Goal: Task Accomplishment & Management: Use online tool/utility

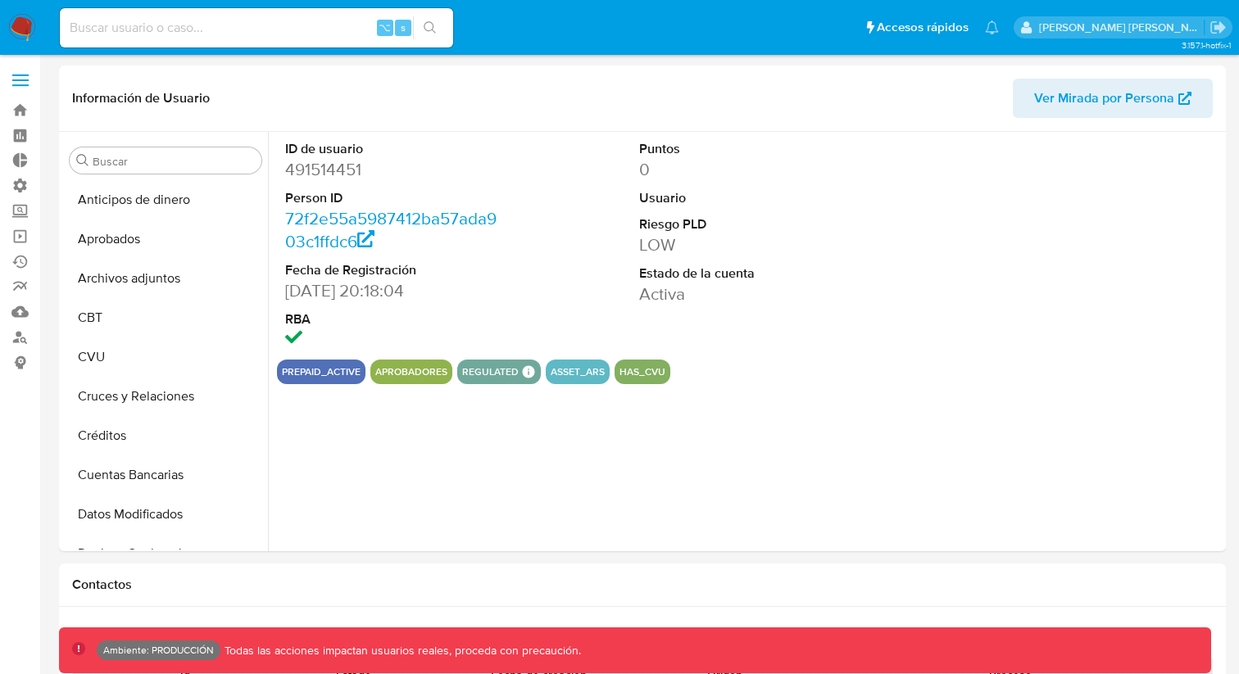
select select "10"
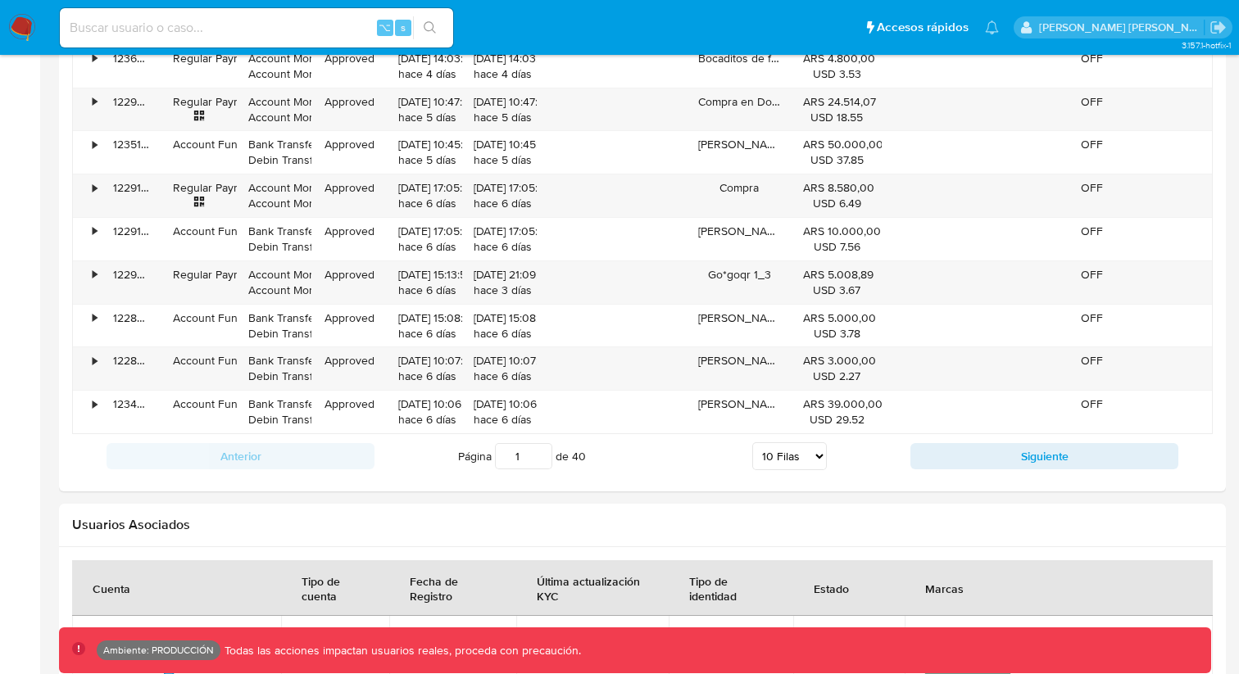
scroll to position [1924, 0]
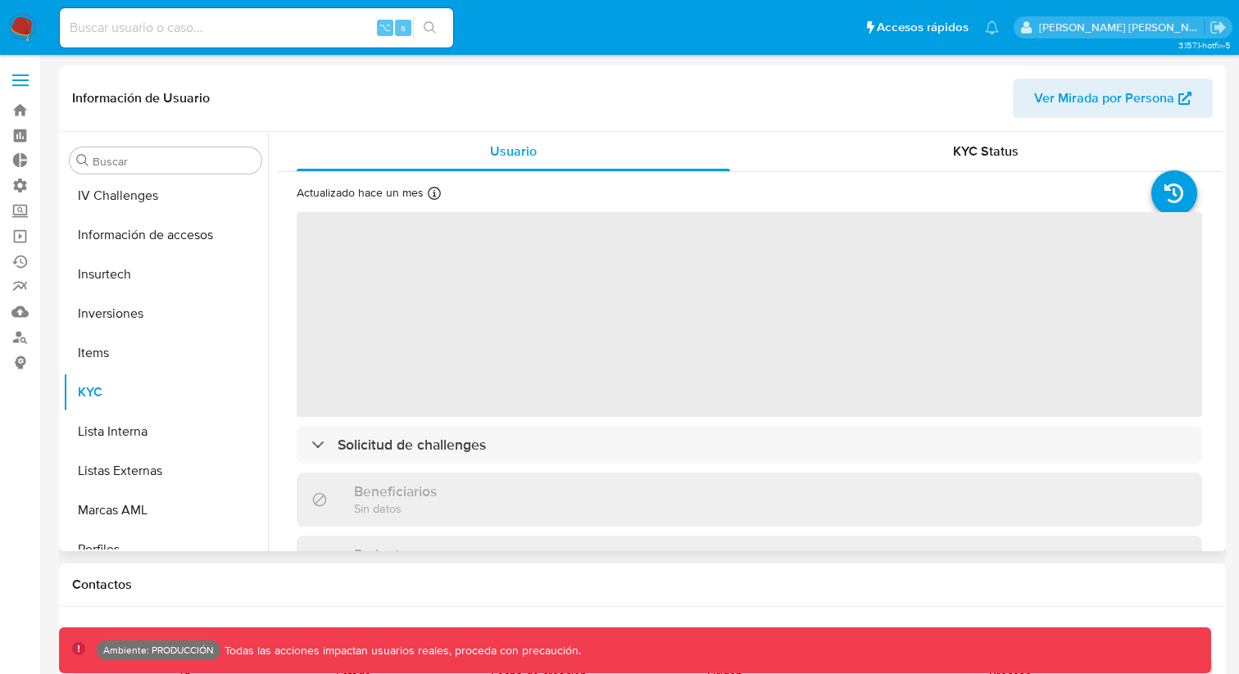
scroll to position [771, 0]
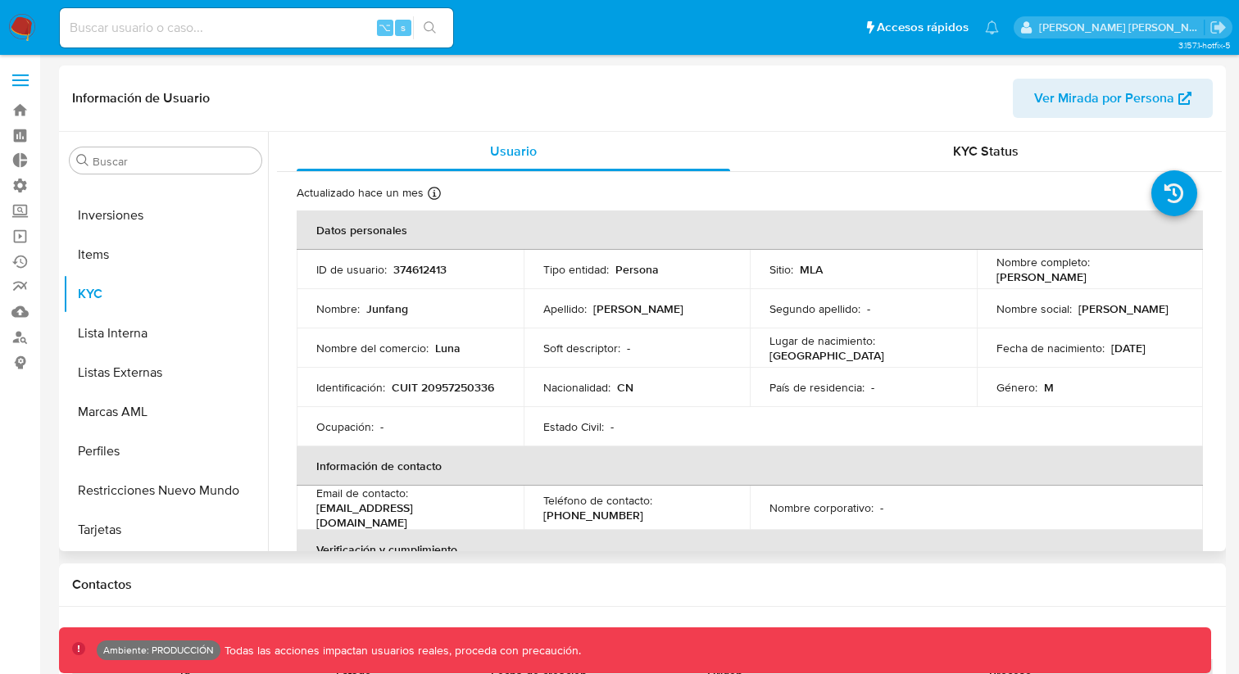
select select "10"
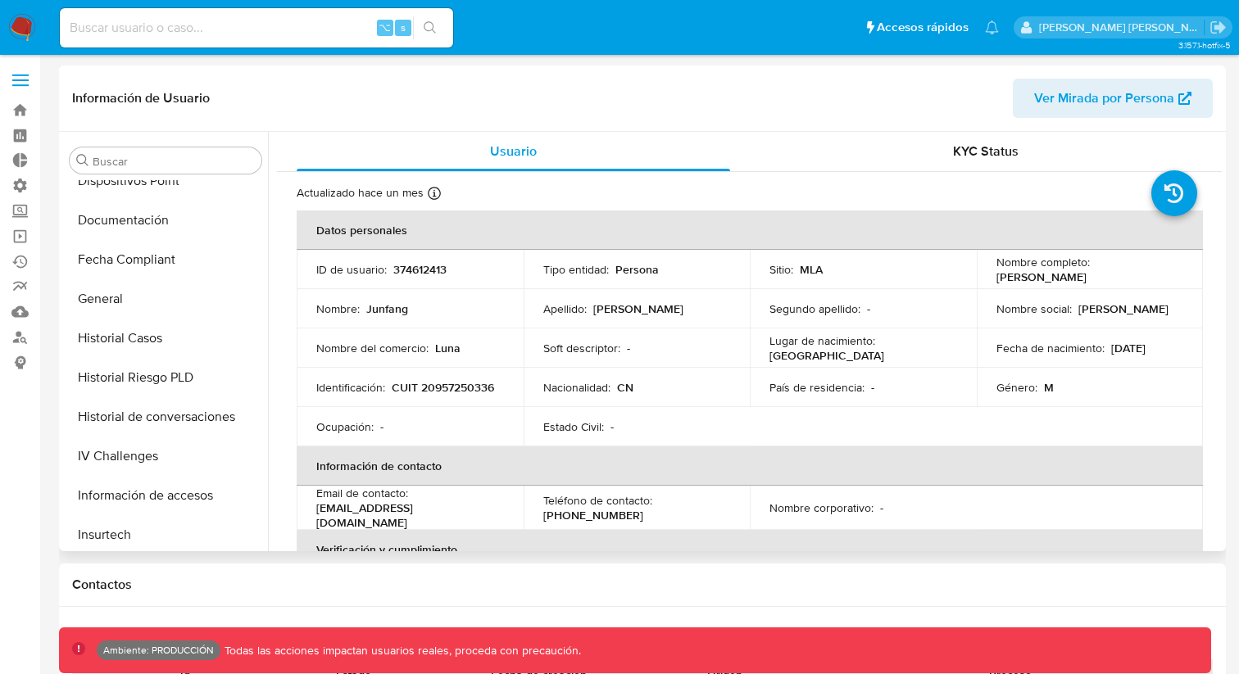
scroll to position [370, 0]
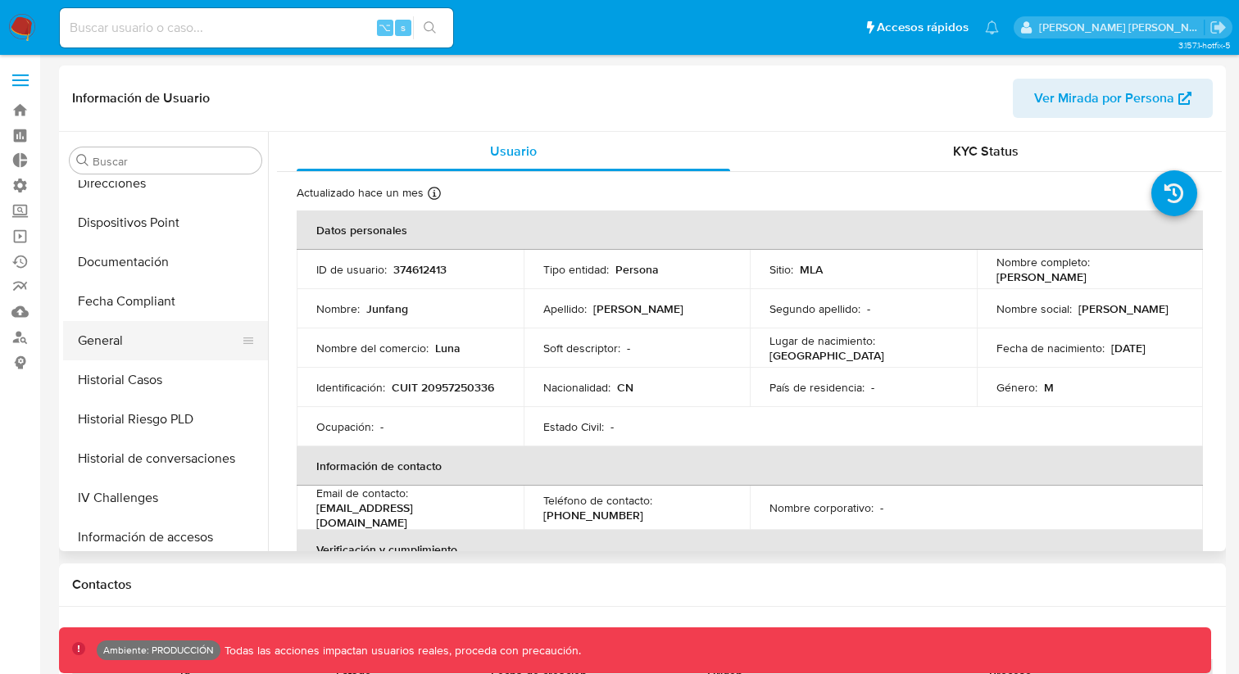
click at [156, 352] on button "General" at bounding box center [159, 340] width 192 height 39
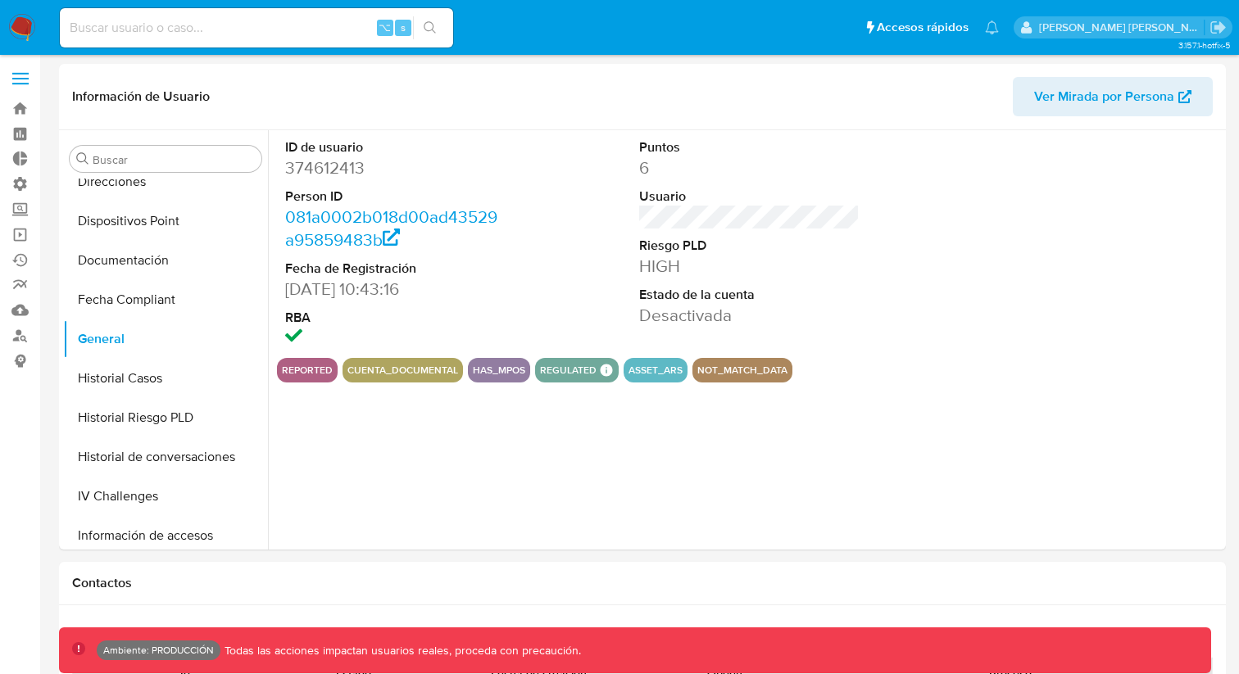
scroll to position [0, 0]
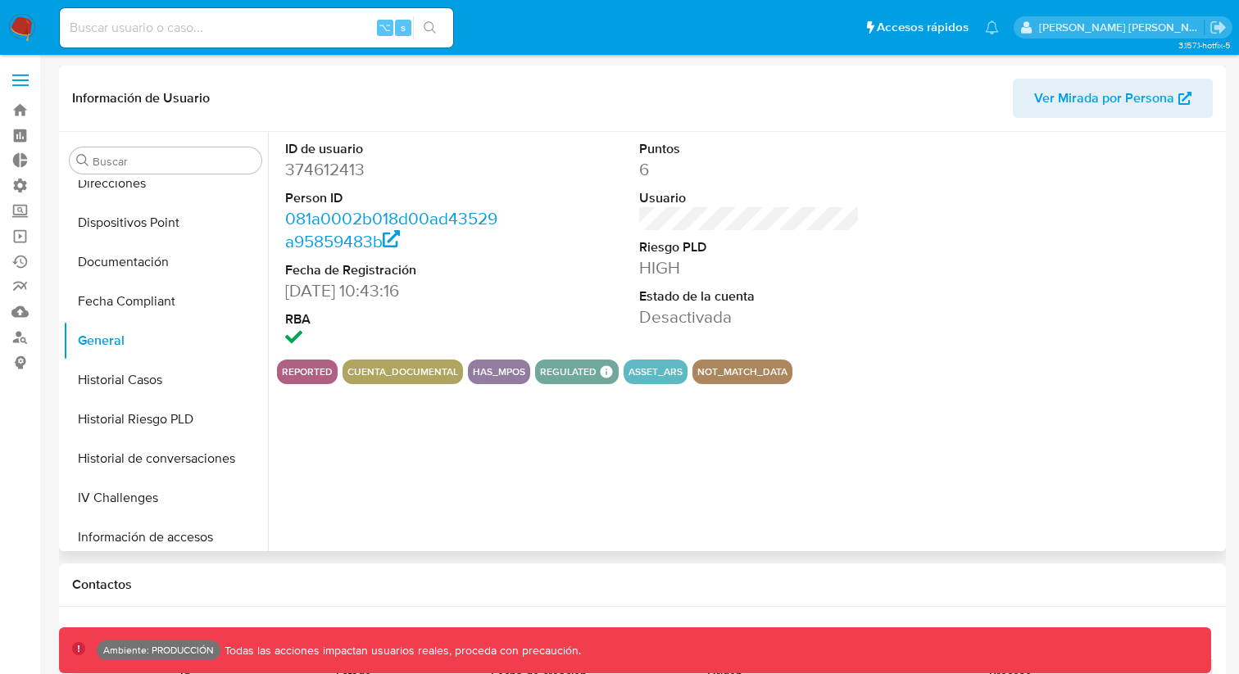
click at [733, 370] on button "not_match_data" at bounding box center [742, 372] width 90 height 7
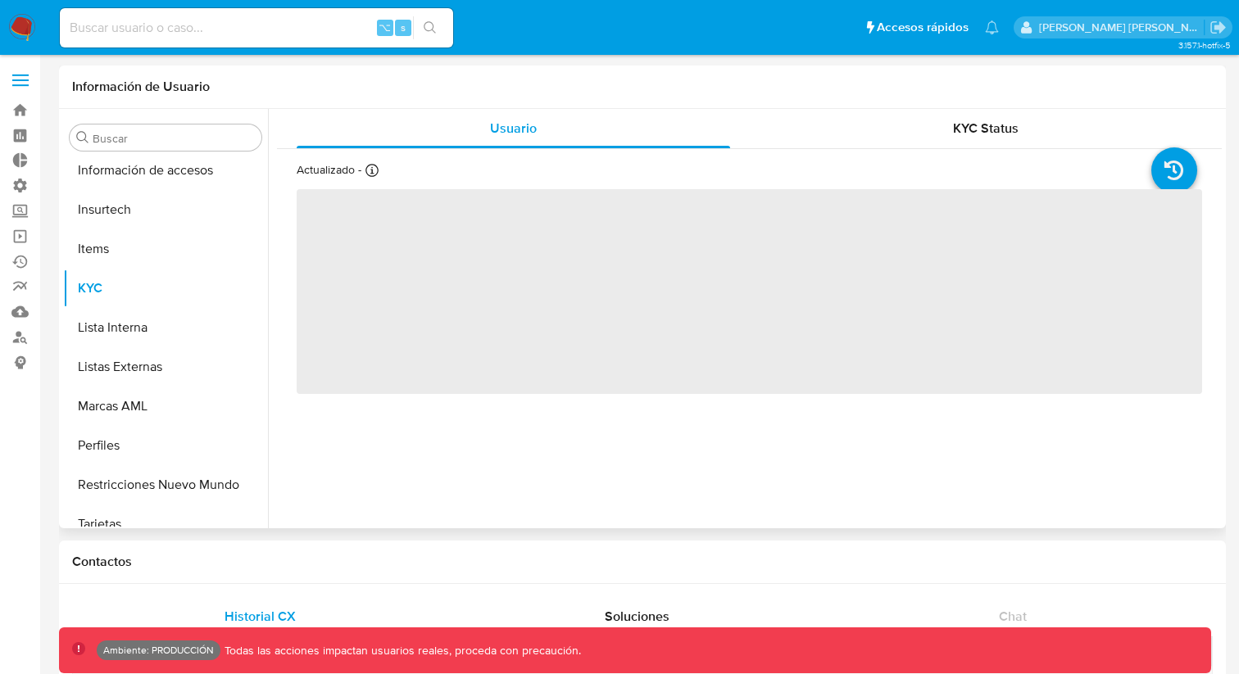
scroll to position [732, 0]
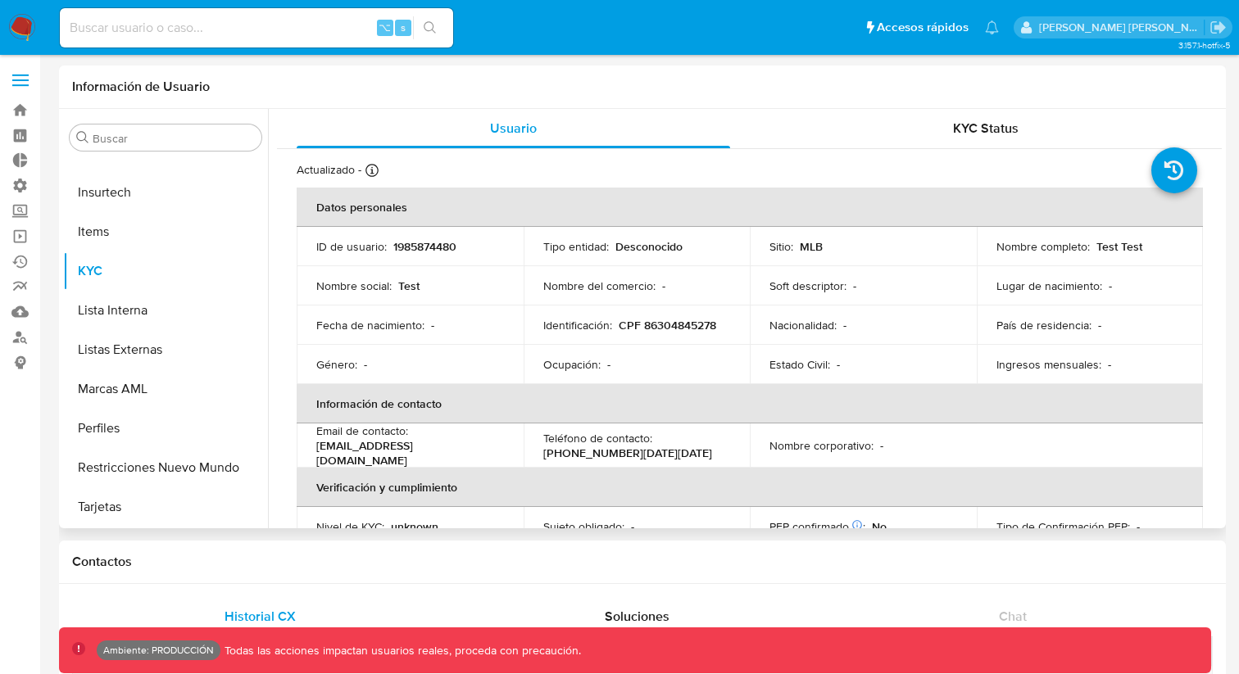
select select "10"
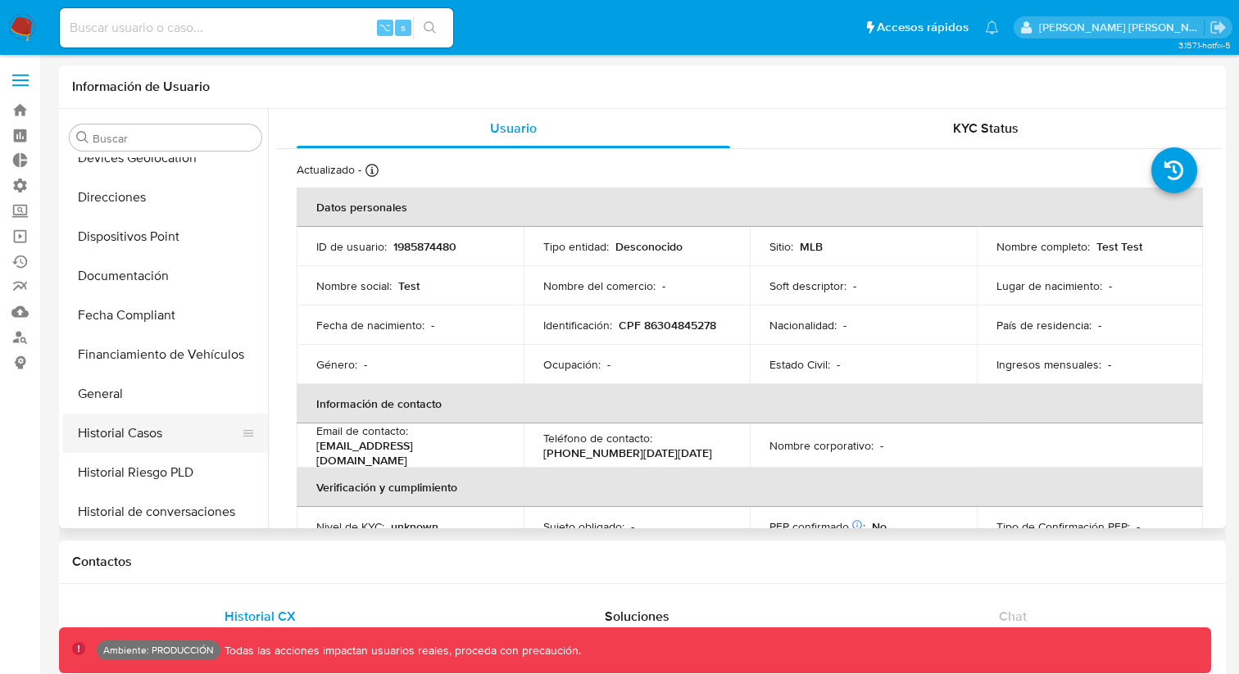
scroll to position [297, 0]
click at [127, 413] on button "Historial Casos" at bounding box center [159, 430] width 192 height 39
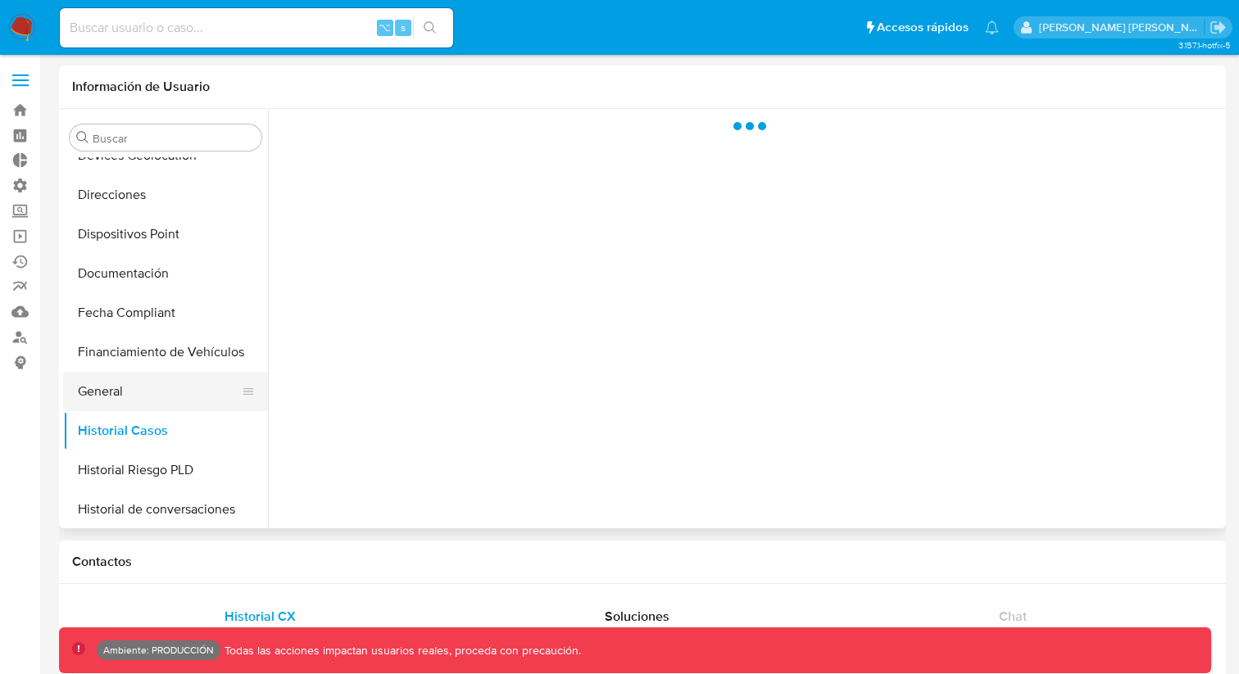
click at [124, 393] on button "General" at bounding box center [159, 391] width 192 height 39
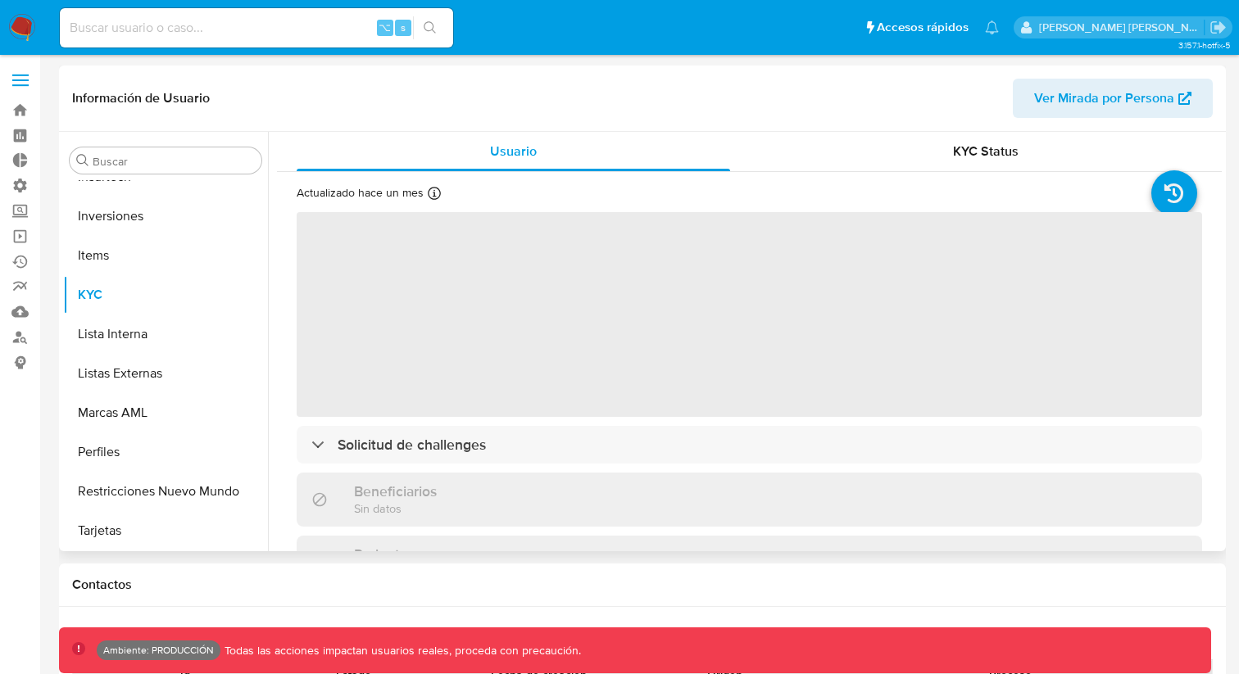
scroll to position [771, 0]
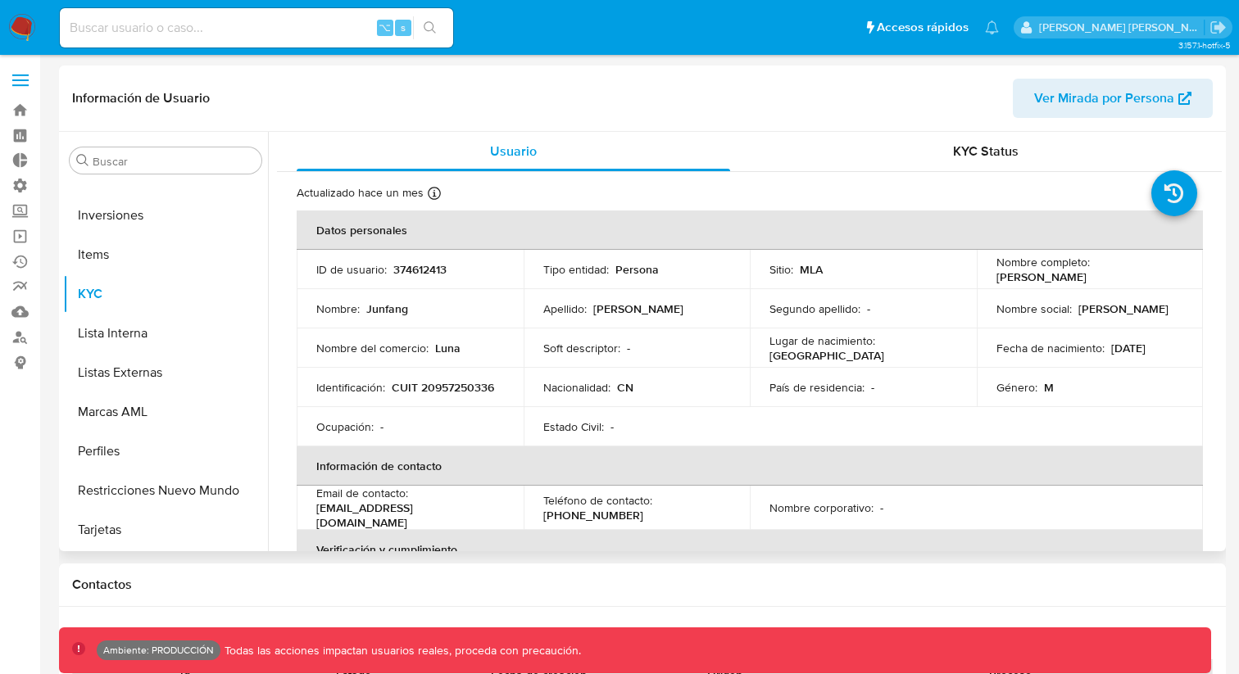
select select "10"
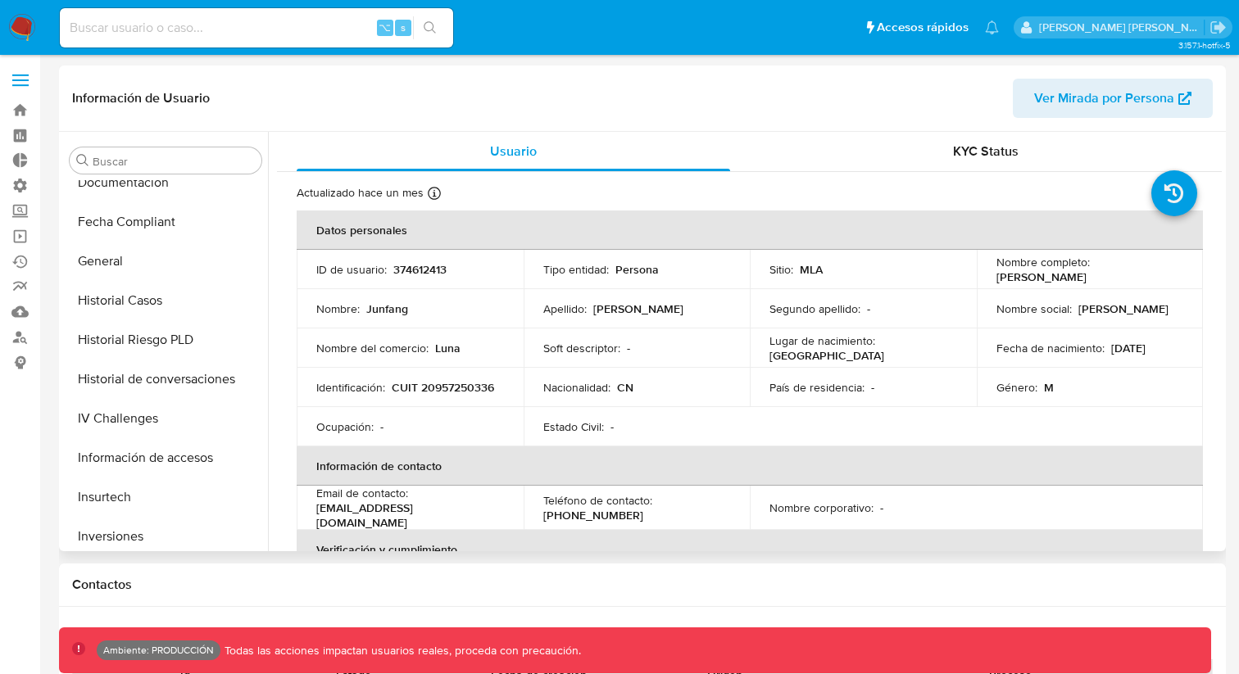
scroll to position [438, 0]
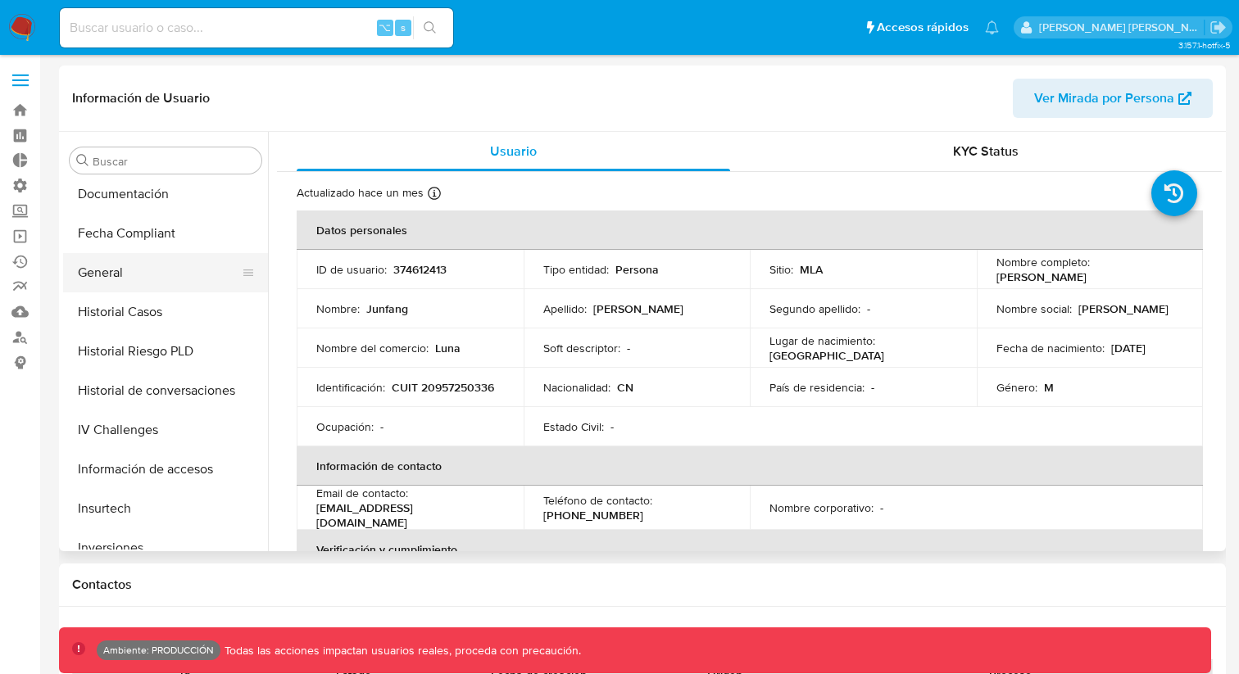
click at [143, 283] on button "General" at bounding box center [159, 272] width 192 height 39
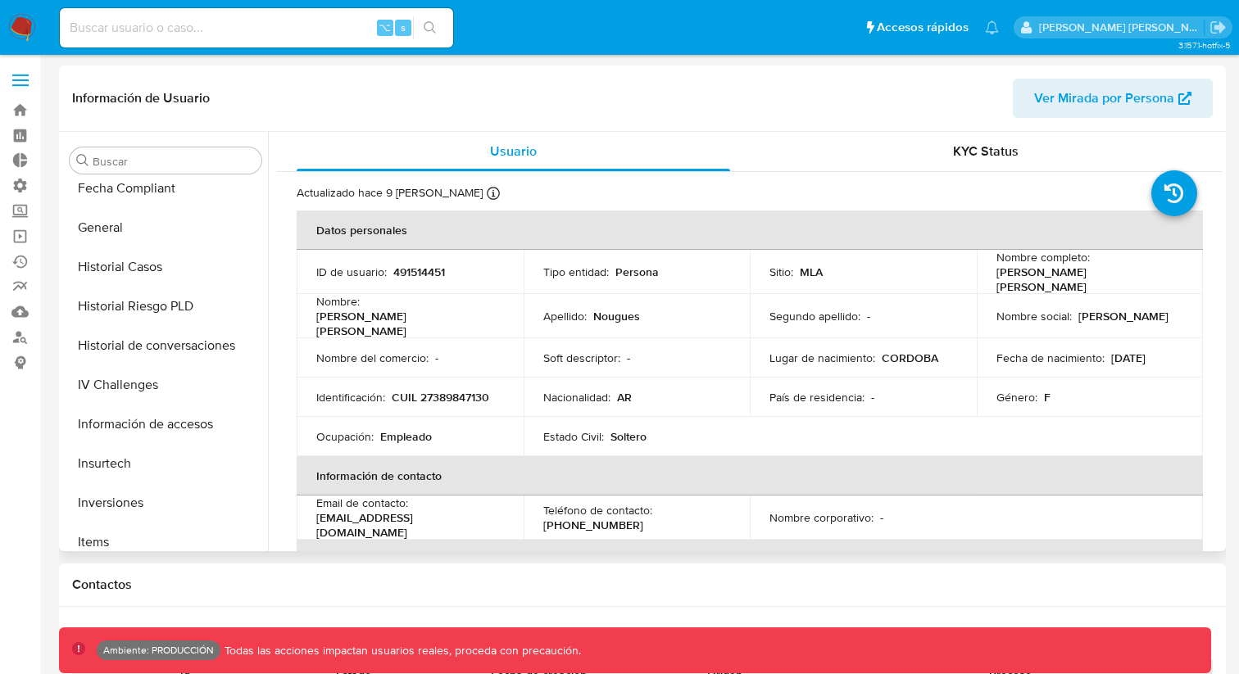
select select "10"
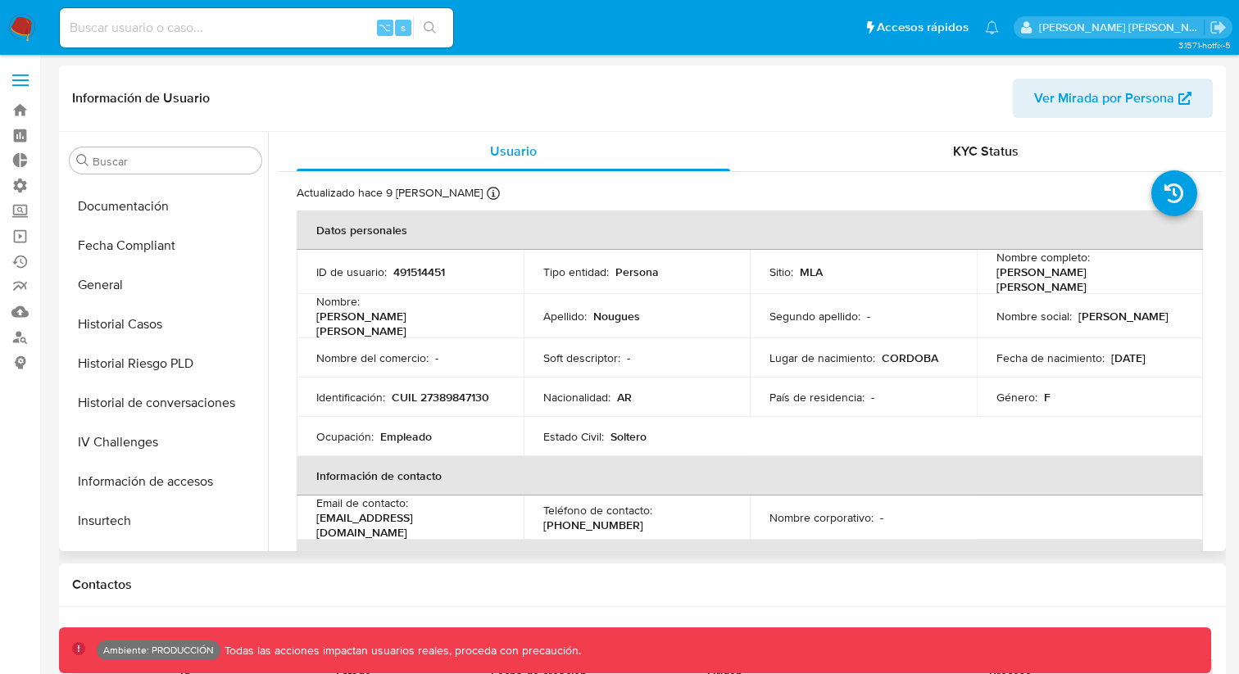
scroll to position [446, 0]
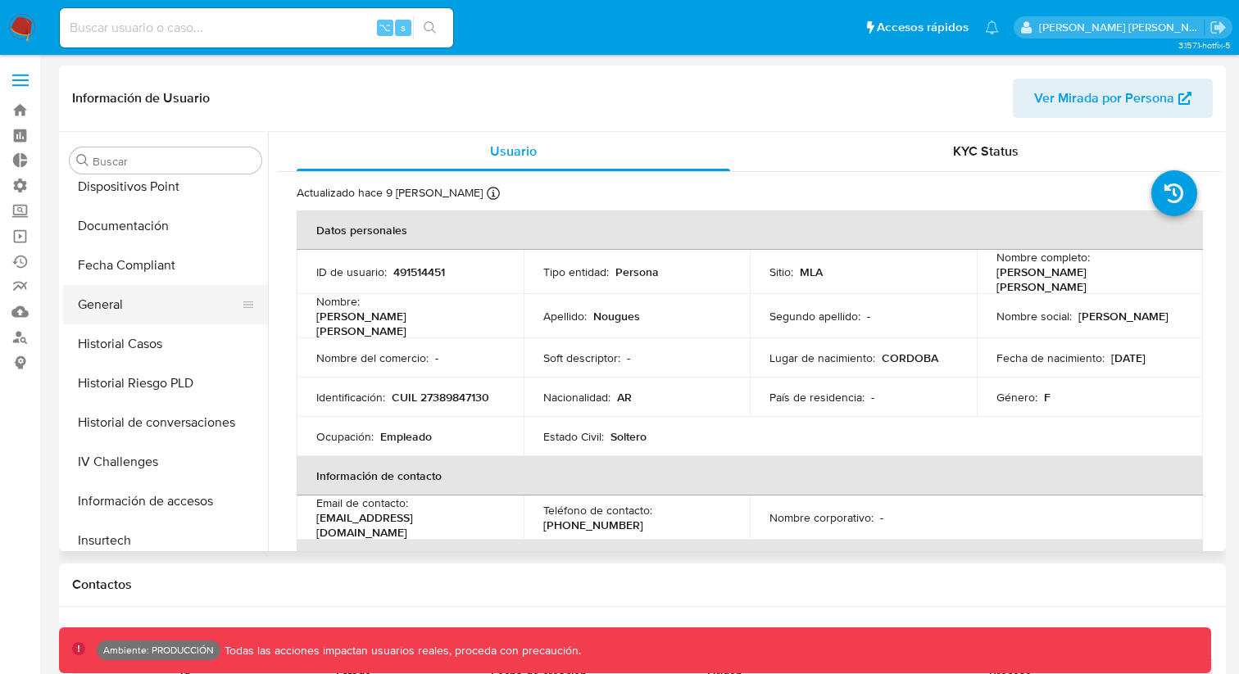
click at [133, 298] on button "General" at bounding box center [159, 304] width 192 height 39
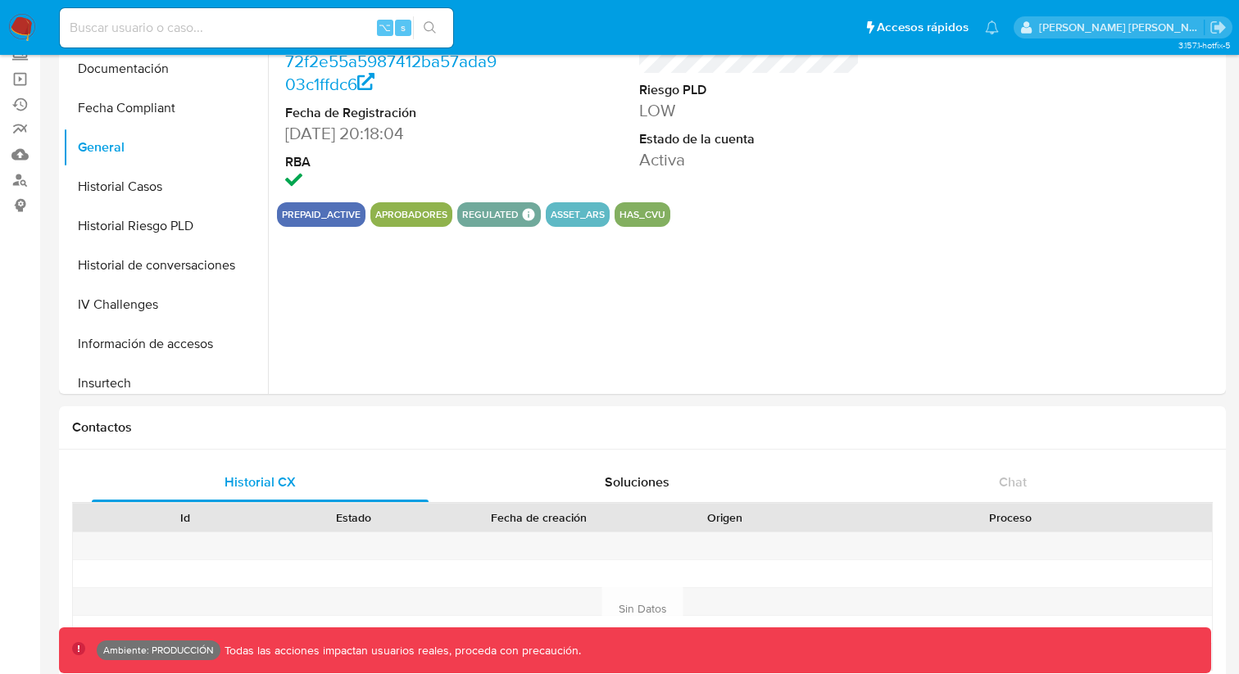
scroll to position [0, 0]
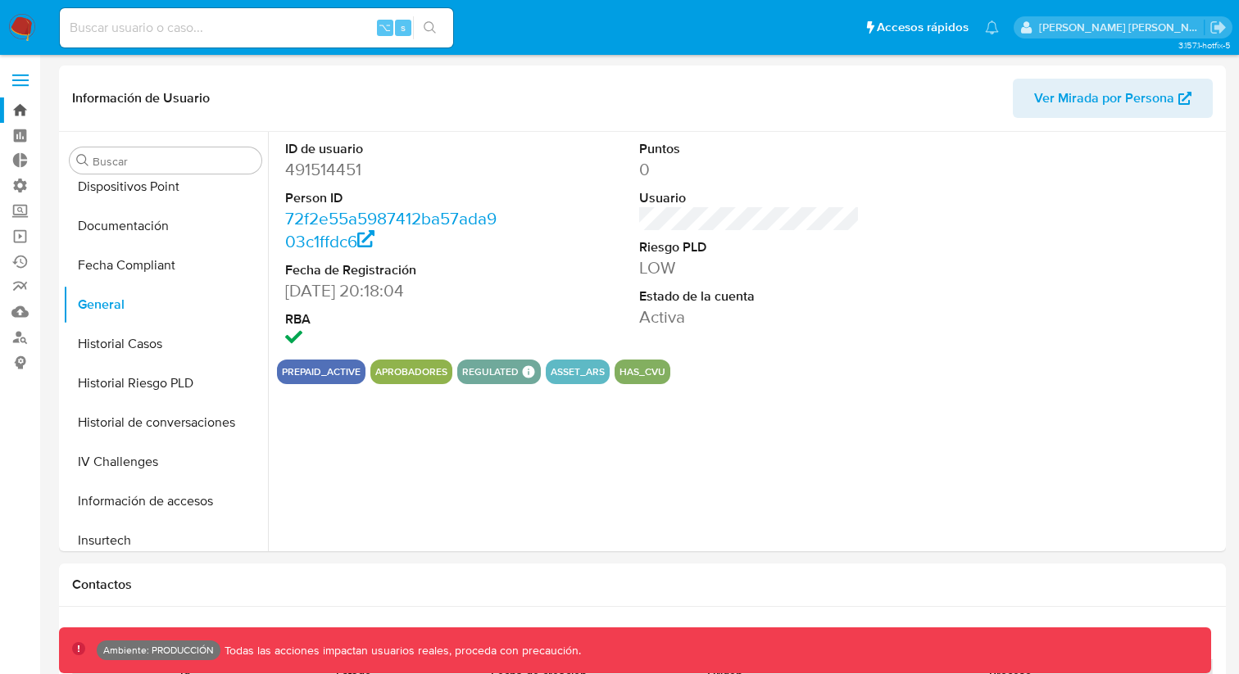
click at [29, 119] on link "Bandeja" at bounding box center [97, 110] width 195 height 25
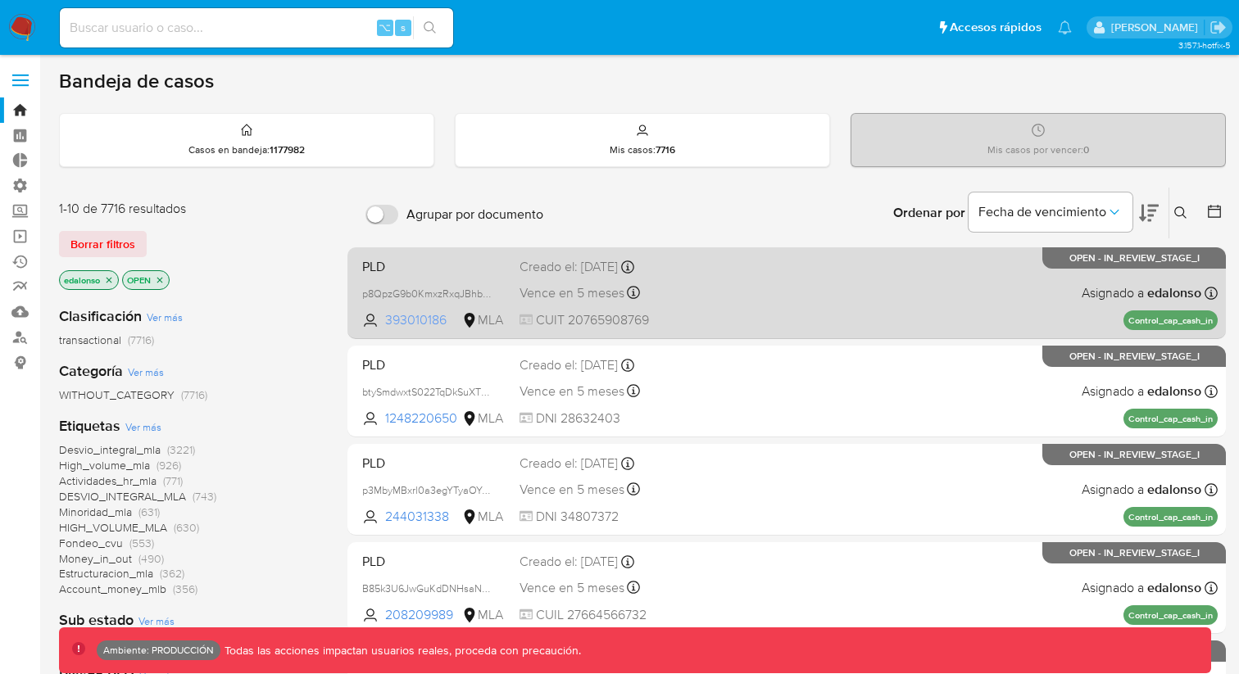
click at [392, 318] on span "393010186" at bounding box center [422, 320] width 74 height 18
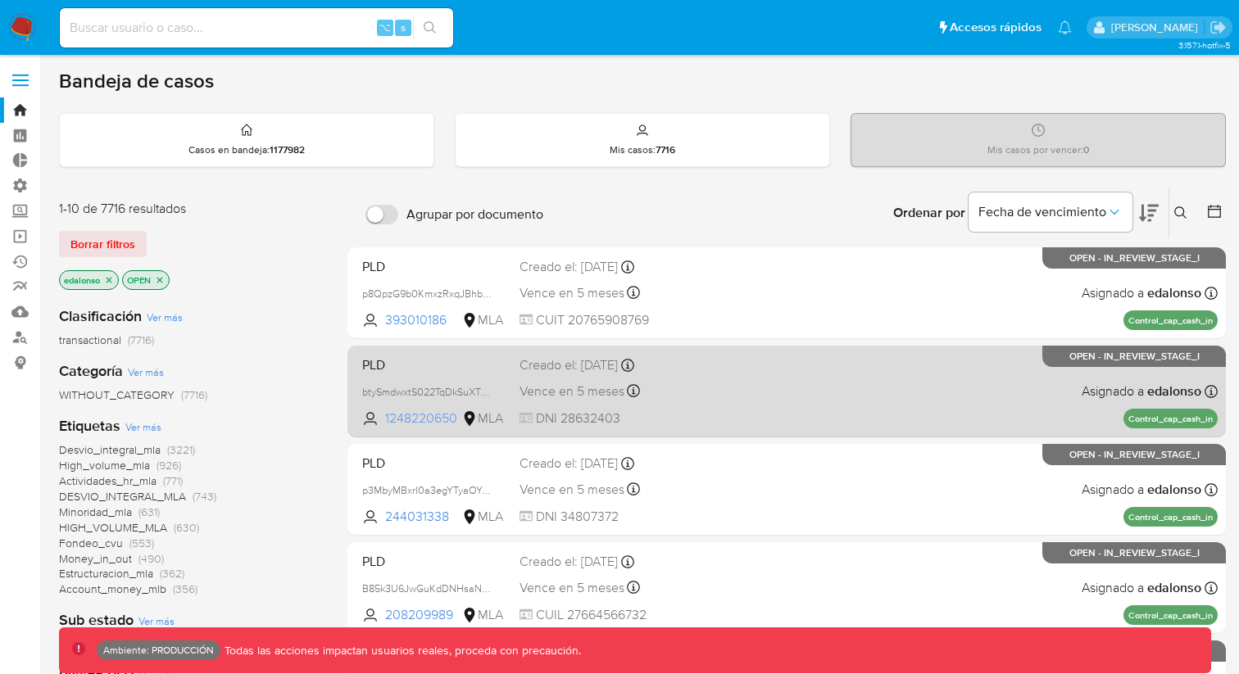
click at [424, 421] on span "1248220650" at bounding box center [422, 419] width 74 height 18
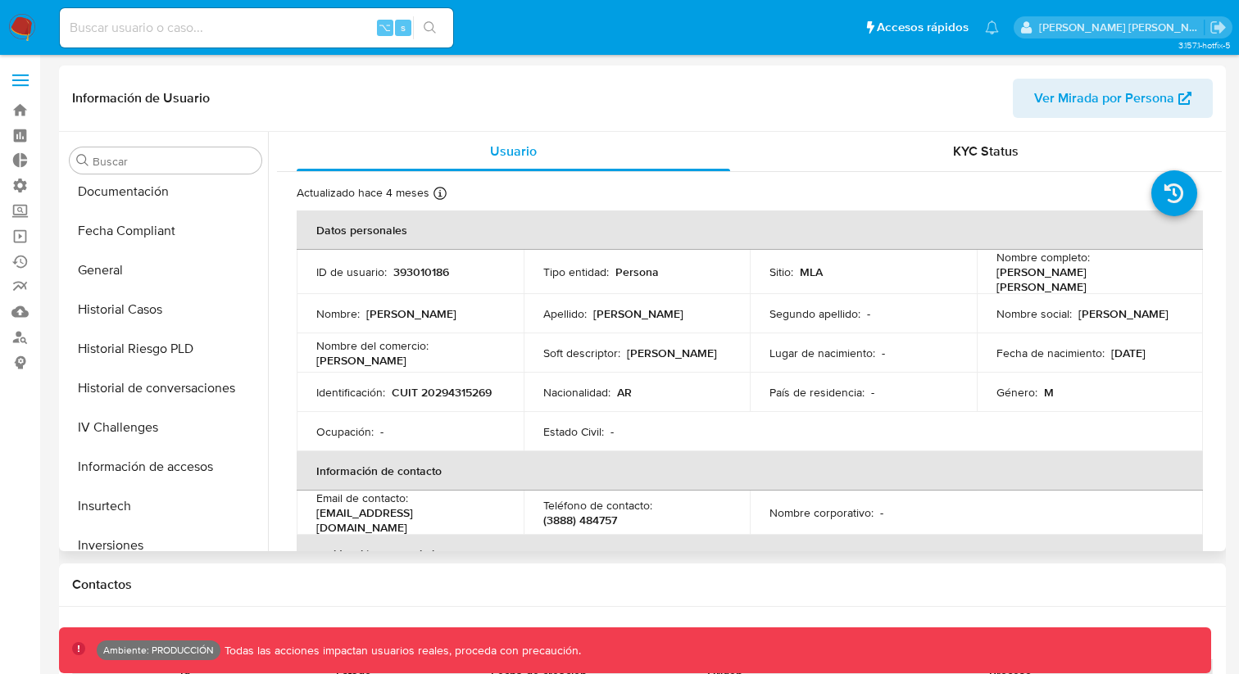
select select "10"
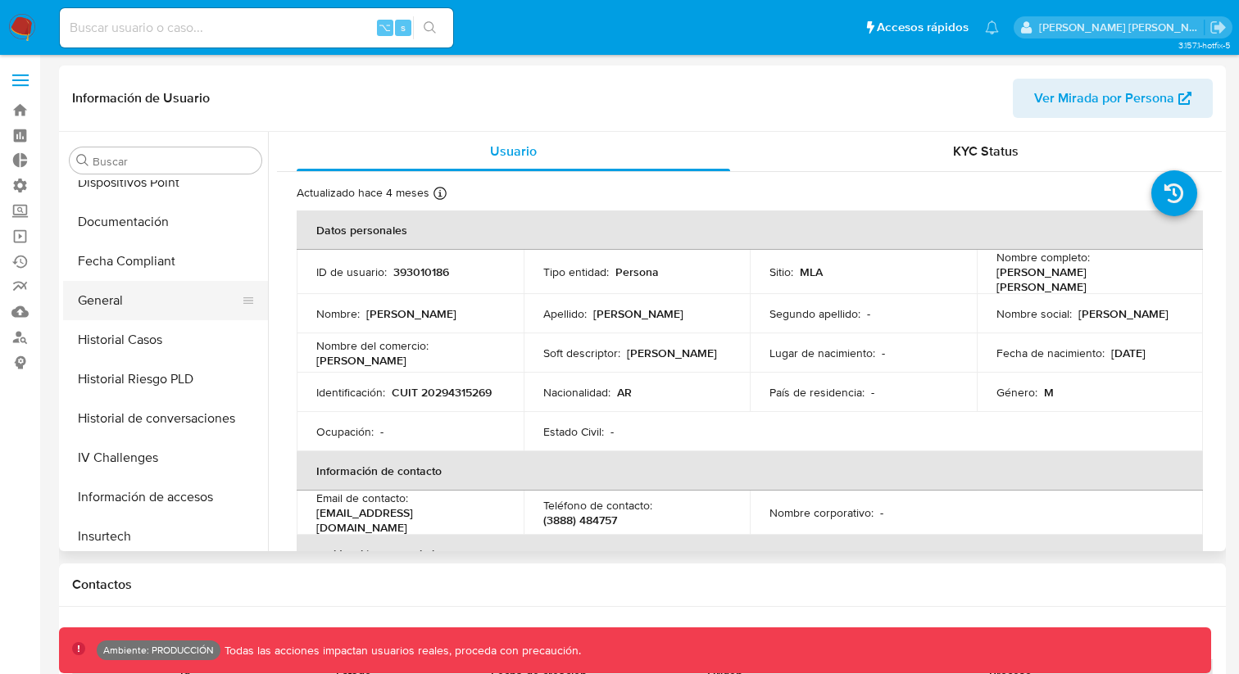
click at [134, 302] on button "General" at bounding box center [159, 300] width 192 height 39
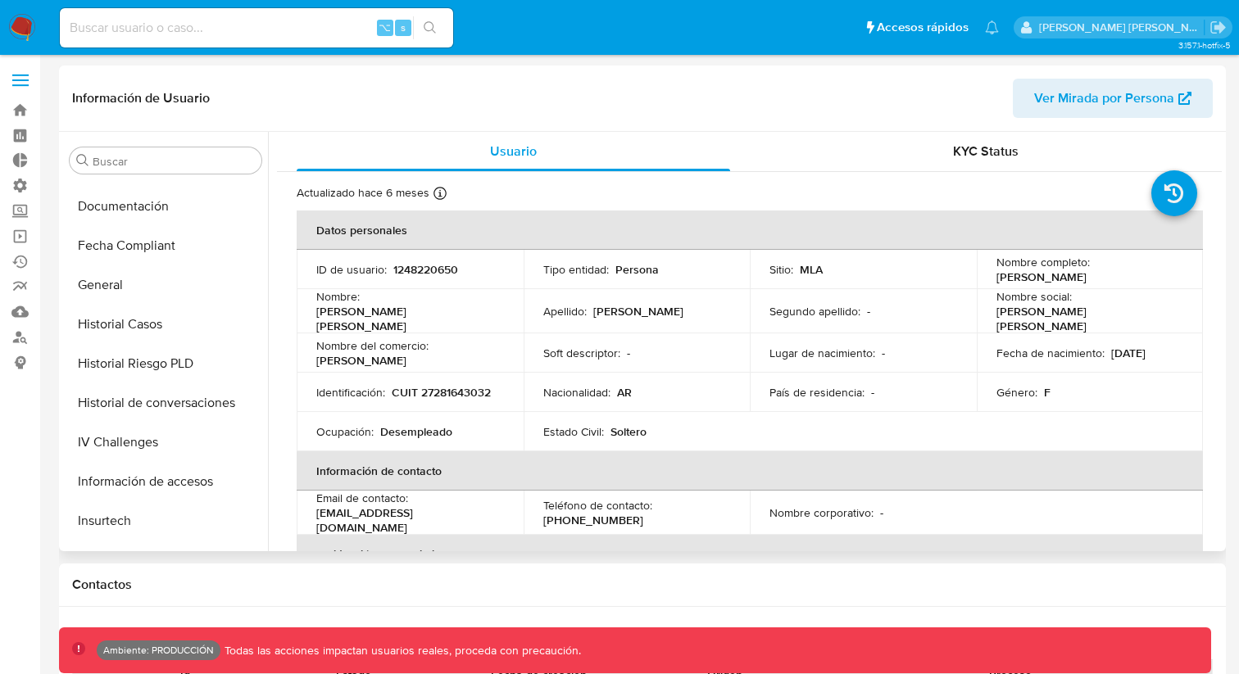
scroll to position [424, 0]
select select "10"
click at [152, 290] on button "General" at bounding box center [159, 286] width 192 height 39
